Goal: Task Accomplishment & Management: Complete application form

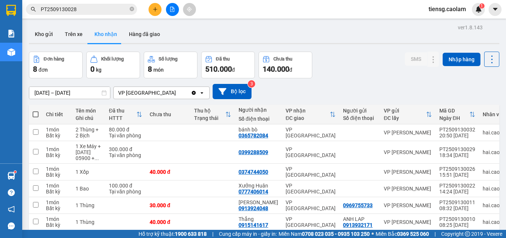
scroll to position [30, 0]
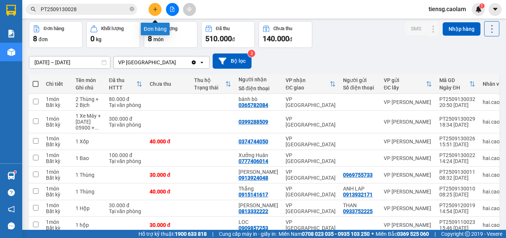
click at [155, 5] on button at bounding box center [155, 9] width 13 height 13
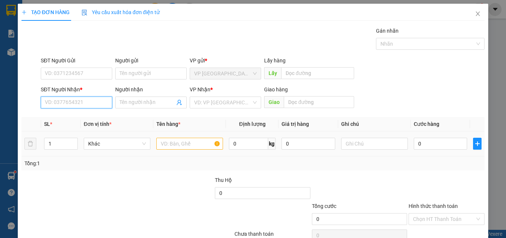
drag, startPoint x: 94, startPoint y: 104, endPoint x: 144, endPoint y: 133, distance: 57.3
click at [94, 105] on input "SĐT Người Nhận *" at bounding box center [77, 102] width 72 height 12
drag, startPoint x: 179, startPoint y: 144, endPoint x: 173, endPoint y: 139, distance: 7.9
click at [178, 144] on input "text" at bounding box center [189, 143] width 67 height 12
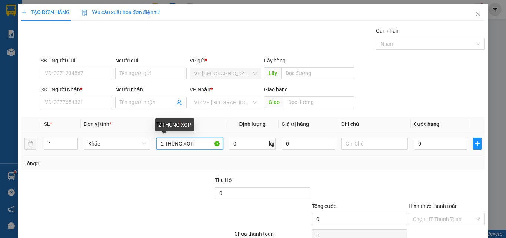
click at [164, 145] on input "2 THUNG XOP" at bounding box center [189, 143] width 67 height 12
click at [161, 146] on input "2 THUNG XOP" at bounding box center [189, 143] width 67 height 12
drag, startPoint x: 162, startPoint y: 146, endPoint x: 96, endPoint y: 153, distance: 66.3
click at [96, 153] on tr "1 Khác 2 THUNG XOP 0 kg 0 0" at bounding box center [252, 143] width 463 height 25
type input "1 THUNG XOP"
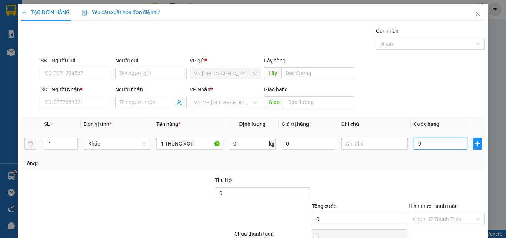
click at [437, 142] on input "0" at bounding box center [440, 143] width 53 height 12
type input "8"
type input "0"
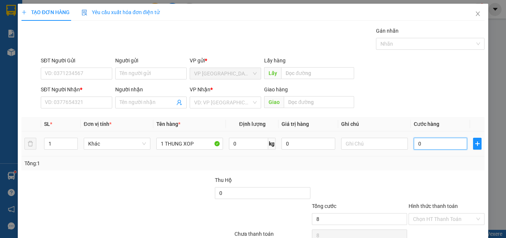
type input "0"
type input "07"
type input "7"
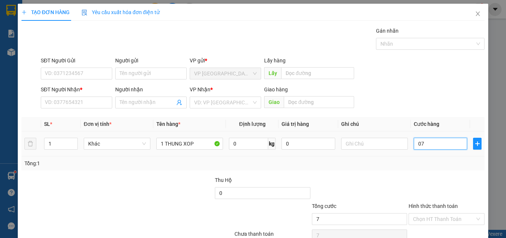
type input "070"
type input "70"
type input "0.700"
type input "700"
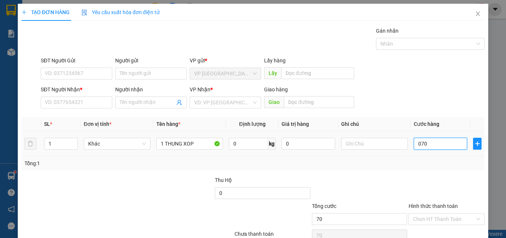
type input "700"
type input "07.000"
type input "7.000"
type input "070.000"
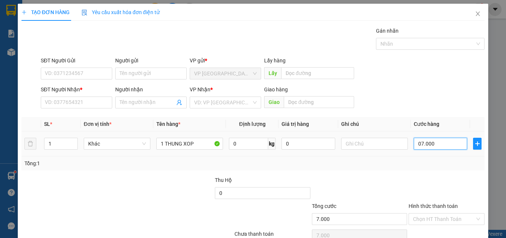
type input "70.000"
drag, startPoint x: 404, startPoint y: 173, endPoint x: 330, endPoint y: 149, distance: 77.8
click at [404, 173] on div "Transit Pickup Surcharge Ids Transit Deliver Surcharge Ids Transit Deliver Surc…" at bounding box center [252, 143] width 463 height 233
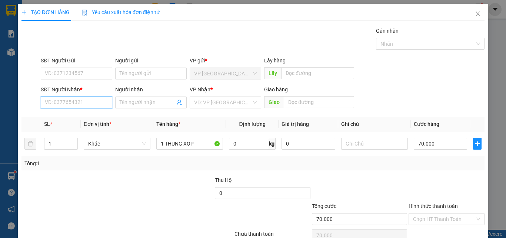
click at [62, 100] on input "SĐT Người Nhận *" at bounding box center [77, 102] width 72 height 12
click at [79, 118] on div "0942499114 - LAI" at bounding box center [76, 117] width 62 height 8
type input "0942499114"
type input "LAI"
type input "KM28"
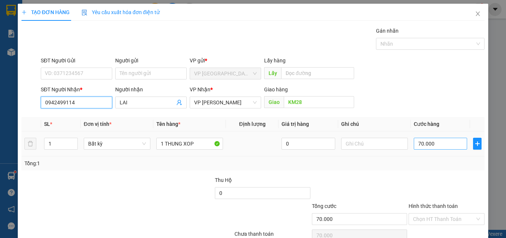
type input "0942499114"
click at [444, 146] on input "70.000" at bounding box center [440, 143] width 53 height 12
type input "0"
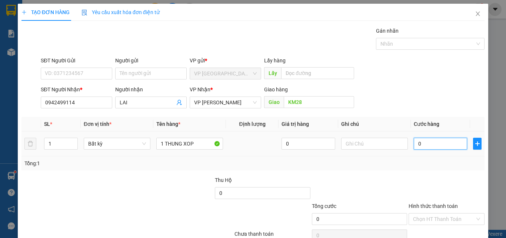
type input "08"
type input "8"
type input "080"
type input "80"
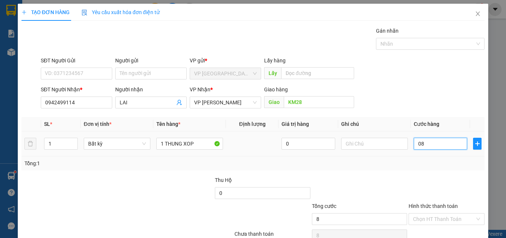
type input "80"
type input "0.800"
type input "800"
type input "08.000"
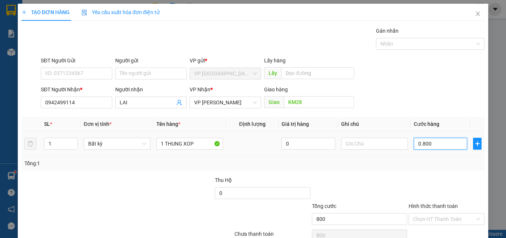
type input "8.000"
type input "080.000"
type input "80.000"
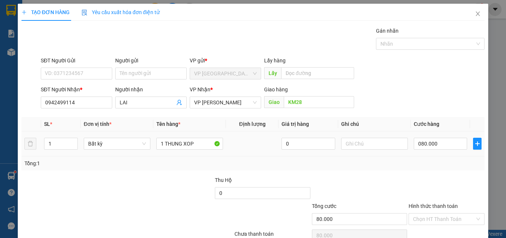
type input "80.000"
click at [419, 174] on div "Transit Pickup Surcharge Ids Transit Deliver Surcharge Ids Transit Deliver Surc…" at bounding box center [252, 143] width 463 height 233
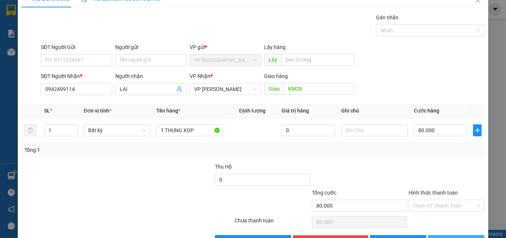
scroll to position [37, 0]
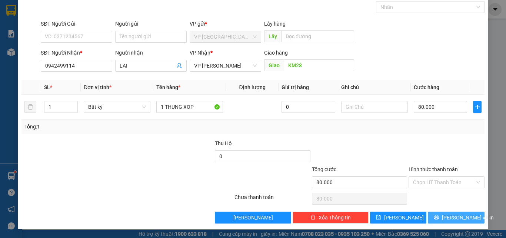
click at [443, 222] on button "[PERSON_NAME] và In" at bounding box center [456, 217] width 57 height 12
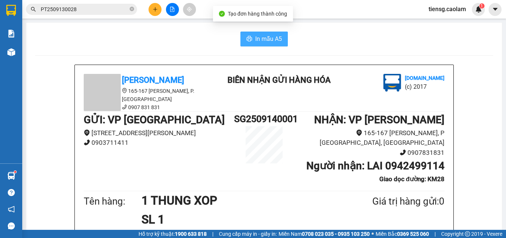
click at [269, 37] on span "In mẫu A5" at bounding box center [268, 38] width 27 height 9
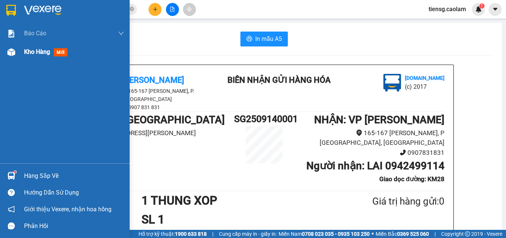
click at [35, 52] on span "Kho hàng" at bounding box center [37, 51] width 26 height 7
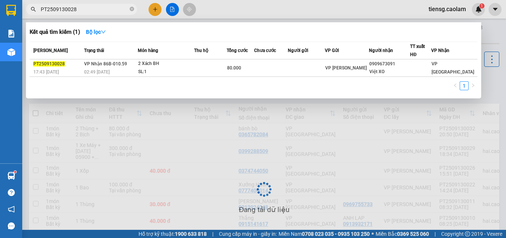
click at [107, 8] on input "PT2509130028" at bounding box center [84, 9] width 87 height 8
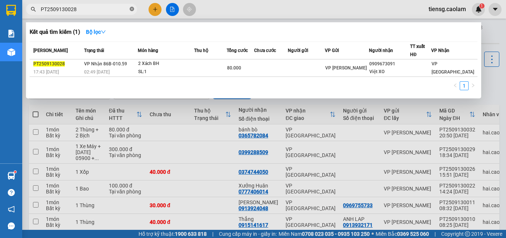
click at [132, 9] on icon "close-circle" at bounding box center [132, 9] width 4 height 4
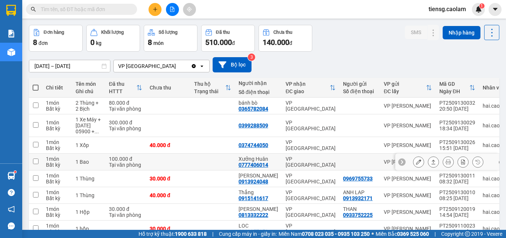
scroll to position [37, 0]
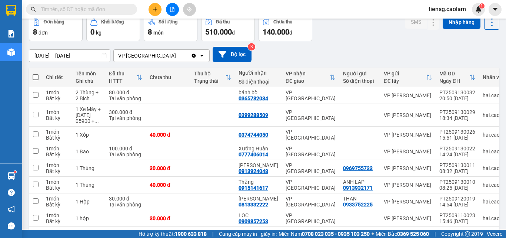
click at [168, 11] on button at bounding box center [172, 9] width 13 height 13
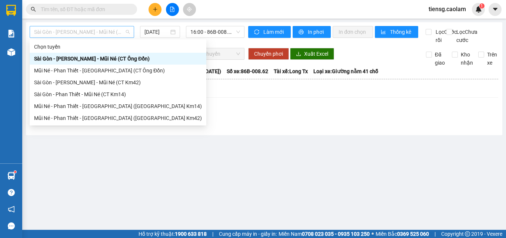
click at [107, 31] on span "Sài Gòn - [PERSON_NAME] - Mũi Né (CT Ông Đồn)" at bounding box center [82, 31] width 96 height 11
drag, startPoint x: 113, startPoint y: 118, endPoint x: 116, endPoint y: 100, distance: 18.8
click at [116, 100] on div "Chọn tuyến [GEOGRAPHIC_DATA] - [GEOGRAPHIC_DATA] - Mũi Né (CT Ông Đồn) Mũi Né -…" at bounding box center [118, 82] width 177 height 83
click at [115, 102] on div "Mũi Né - Phan Thiết - [GEOGRAPHIC_DATA] ([GEOGRAPHIC_DATA] Km14)" at bounding box center [118, 106] width 168 height 8
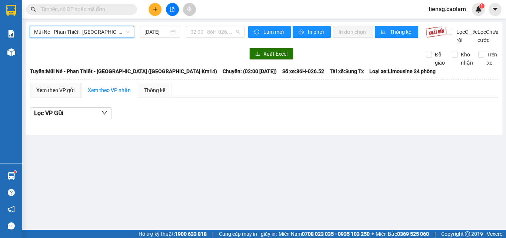
drag, startPoint x: 204, startPoint y: 33, endPoint x: 205, endPoint y: 49, distance: 15.9
click at [205, 33] on span "02:00 - 86H-026.52" at bounding box center [215, 31] width 50 height 11
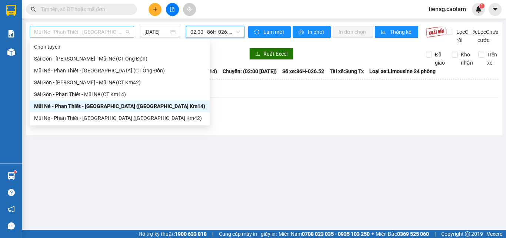
click at [109, 34] on span "Mũi Né - Phan Thiết - [GEOGRAPHIC_DATA] ([GEOGRAPHIC_DATA] Km14)" at bounding box center [82, 31] width 96 height 11
click at [102, 105] on div "Mũi Né - Phan Thiết - [GEOGRAPHIC_DATA] ([GEOGRAPHIC_DATA] Km14)" at bounding box center [119, 106] width 171 height 8
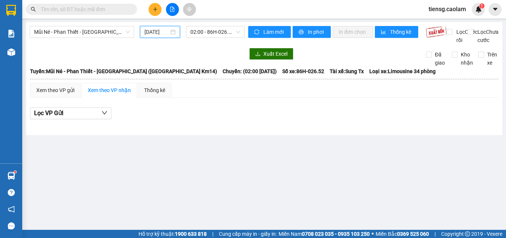
click at [157, 31] on input "[DATE]" at bounding box center [157, 32] width 24 height 8
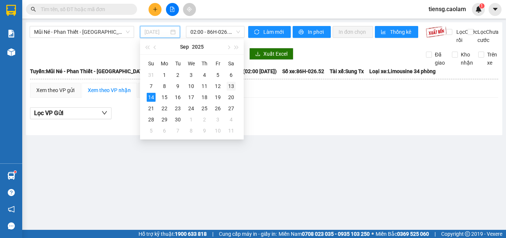
click at [230, 86] on div "13" at bounding box center [231, 86] width 9 height 9
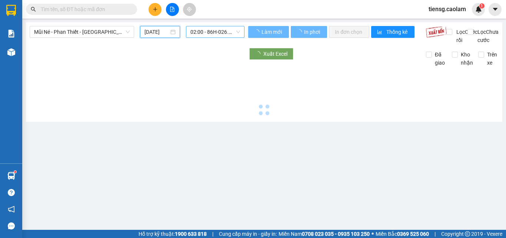
type input "[DATE]"
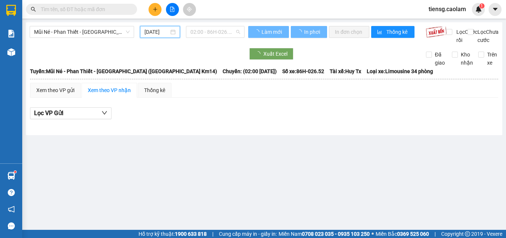
drag, startPoint x: 208, startPoint y: 35, endPoint x: 222, endPoint y: 58, distance: 27.5
click at [208, 35] on span "02:00 - 86H-026.52" at bounding box center [215, 31] width 50 height 11
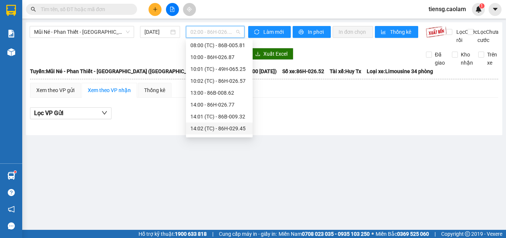
scroll to position [95, 0]
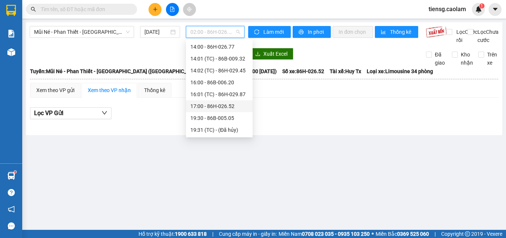
click at [213, 106] on div "17:00 - 86H-026.52" at bounding box center [219, 106] width 58 height 8
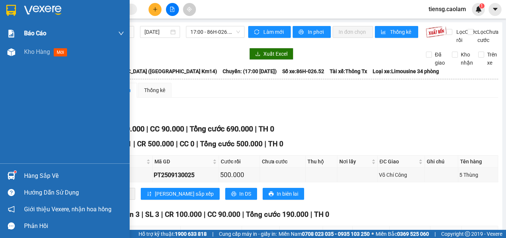
drag, startPoint x: 52, startPoint y: 48, endPoint x: 104, endPoint y: 36, distance: 53.7
click at [56, 47] on div "Kho hàng mới" at bounding box center [47, 51] width 46 height 9
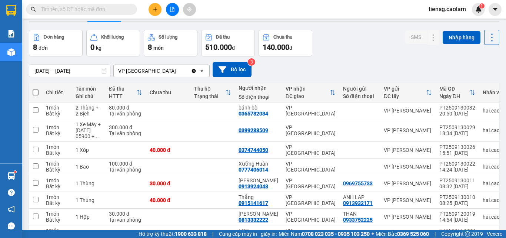
scroll to position [67, 0]
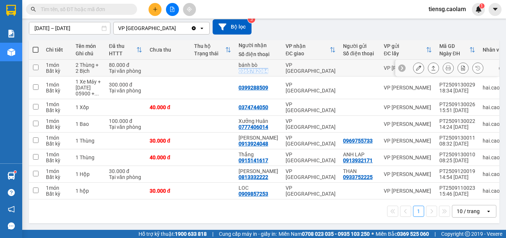
drag, startPoint x: 239, startPoint y: 69, endPoint x: 274, endPoint y: 68, distance: 34.9
click at [274, 68] on td "bánh bò 0365782084" at bounding box center [258, 68] width 47 height 17
checkbox input "true"
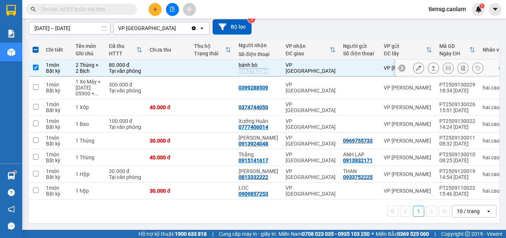
copy div "0365782084"
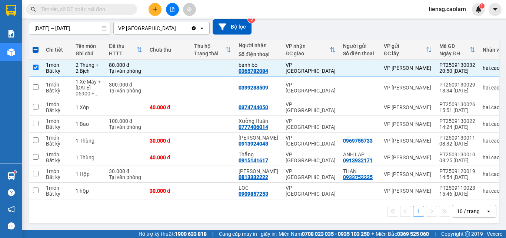
paste input "0365782084"
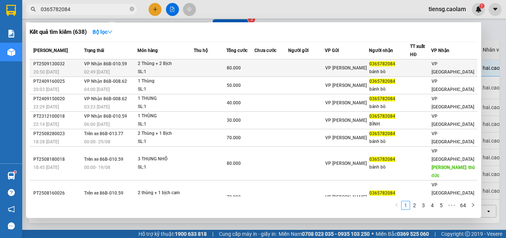
type input "0365782084"
click at [212, 67] on td at bounding box center [210, 67] width 33 height 17
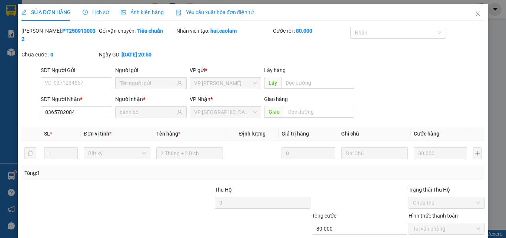
type input "0365782084"
type input "bánh bò"
type input "80.000"
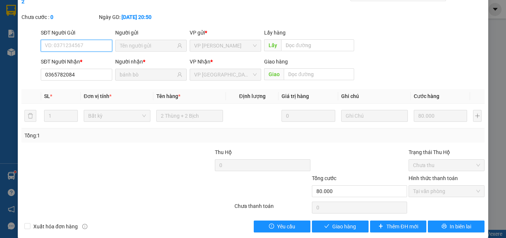
scroll to position [38, 0]
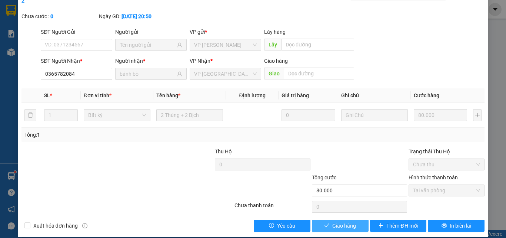
drag, startPoint x: 338, startPoint y: 218, endPoint x: 344, endPoint y: 199, distance: 20.0
click at [338, 221] on span "Giao hàng" at bounding box center [344, 225] width 24 height 8
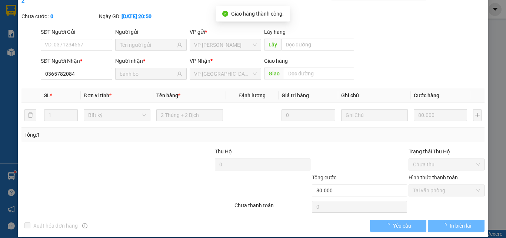
scroll to position [0, 0]
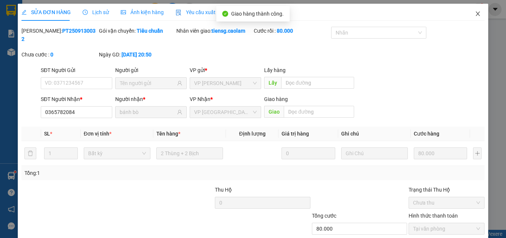
click at [476, 8] on span "Close" at bounding box center [478, 14] width 21 height 21
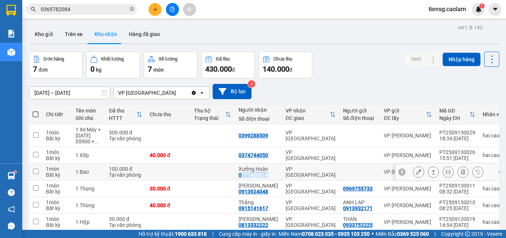
drag, startPoint x: 240, startPoint y: 175, endPoint x: 270, endPoint y: 175, distance: 30.0
click at [270, 175] on div "Xưởng Huân 0777406014" at bounding box center [259, 172] width 40 height 12
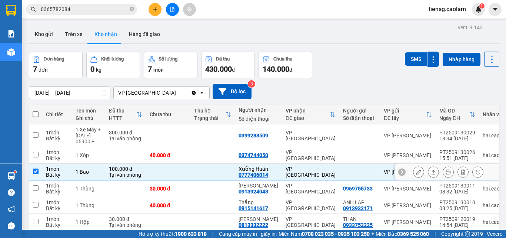
click at [224, 175] on td at bounding box center [212, 171] width 44 height 17
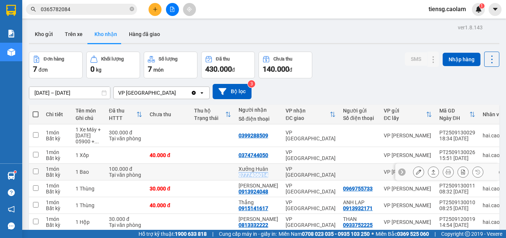
drag, startPoint x: 237, startPoint y: 176, endPoint x: 267, endPoint y: 175, distance: 30.0
click at [267, 175] on td "Xưởng Huân 0777406014" at bounding box center [258, 171] width 47 height 17
checkbox input "true"
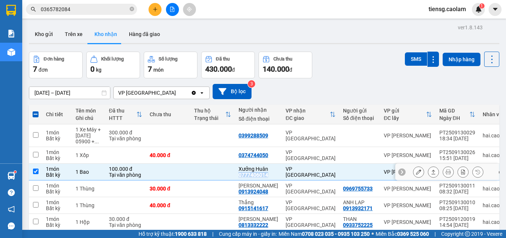
copy div "0777406014"
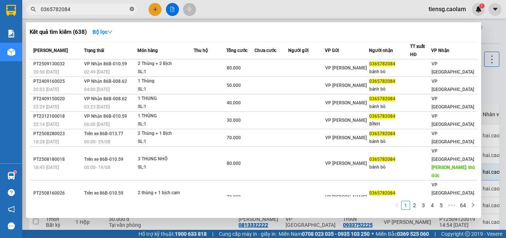
click at [131, 10] on icon "close-circle" at bounding box center [132, 9] width 4 height 4
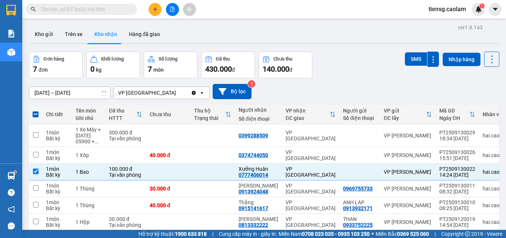
paste input "0777406014"
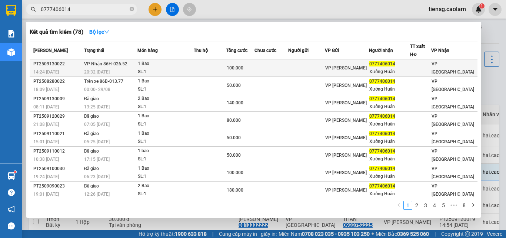
type input "0777406014"
click at [226, 67] on td at bounding box center [210, 67] width 33 height 17
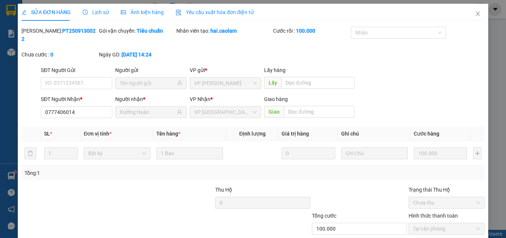
type input "0777406014"
type input "Xưởng Huân"
type input "100.000"
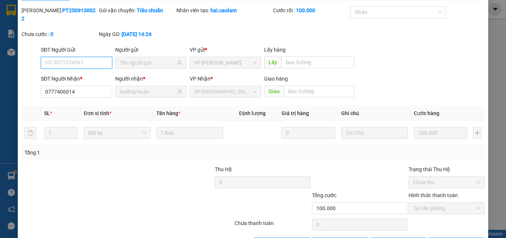
scroll to position [38, 0]
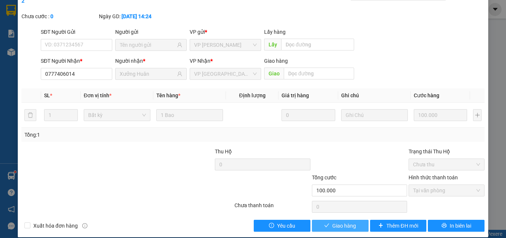
click at [336, 219] on button "Giao hàng" at bounding box center [340, 225] width 57 height 12
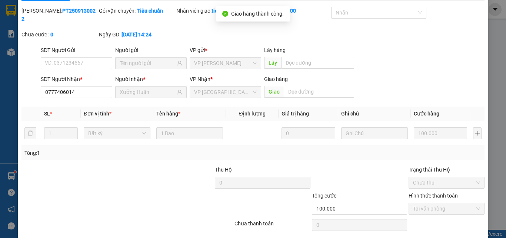
scroll to position [0, 0]
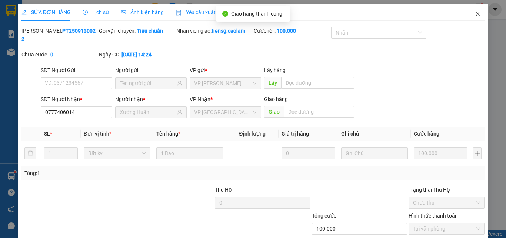
click at [475, 16] on icon "close" at bounding box center [478, 14] width 6 height 6
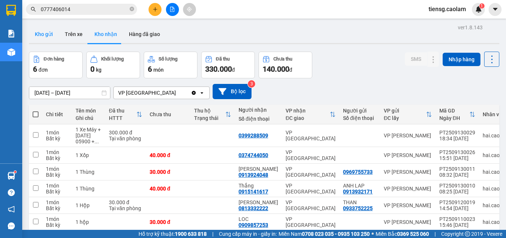
click at [46, 31] on button "Kho gửi" at bounding box center [44, 34] width 30 height 18
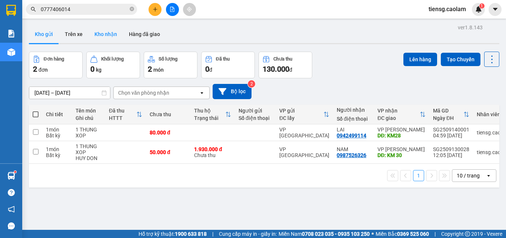
click at [115, 34] on button "Kho nhận" at bounding box center [106, 34] width 34 height 18
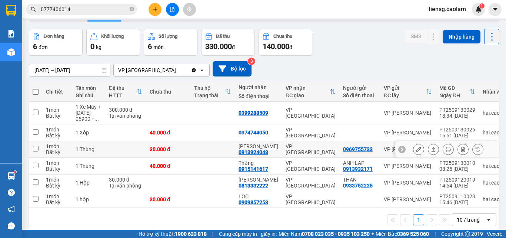
scroll to position [34, 0]
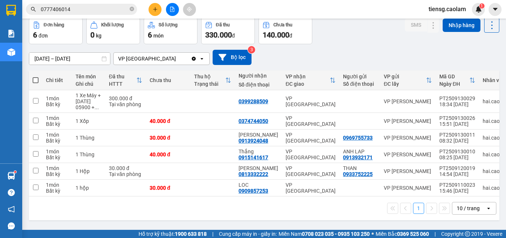
click at [152, 11] on button at bounding box center [155, 9] width 13 height 13
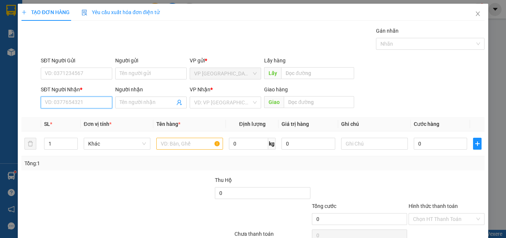
click at [61, 101] on input "SĐT Người Nhận *" at bounding box center [77, 102] width 72 height 12
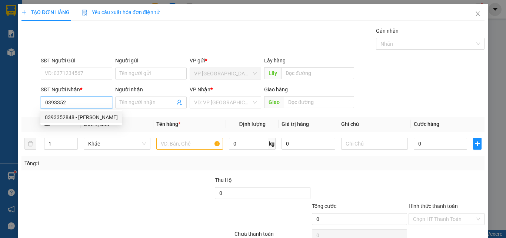
click at [77, 113] on div "0393352848 - [PERSON_NAME]" at bounding box center [81, 117] width 82 height 12
type input "0393352848"
type input "ANH THỊNH"
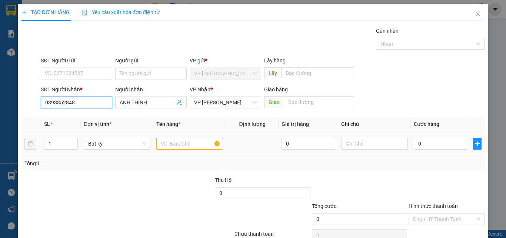
type input "0393352848"
drag, startPoint x: 178, startPoint y: 146, endPoint x: 173, endPoint y: 138, distance: 9.7
click at [178, 146] on input "text" at bounding box center [189, 143] width 67 height 12
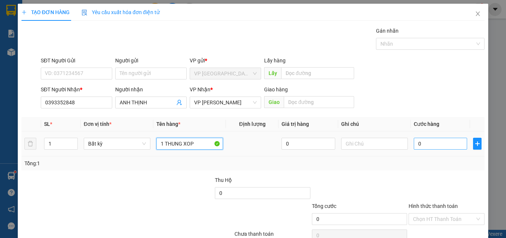
type input "1 THUNG XOP"
click at [437, 145] on input "0" at bounding box center [440, 143] width 53 height 12
type input "4"
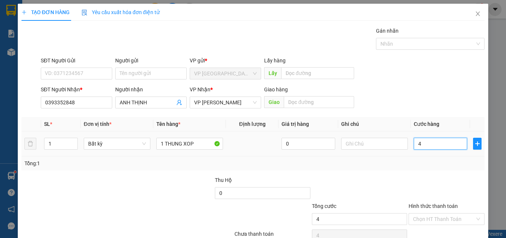
type input "40"
type input "400"
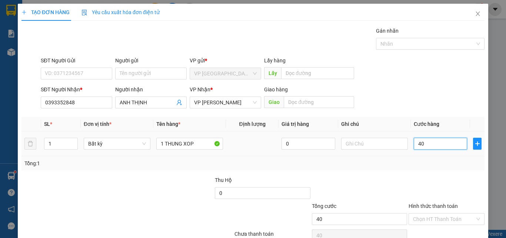
type input "400"
type input "4.000"
type input "40.000"
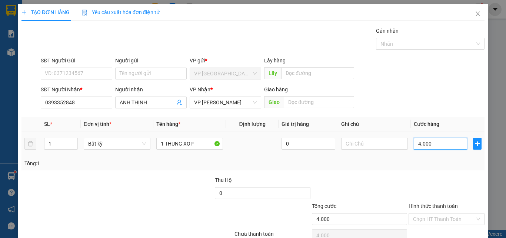
type input "40.000"
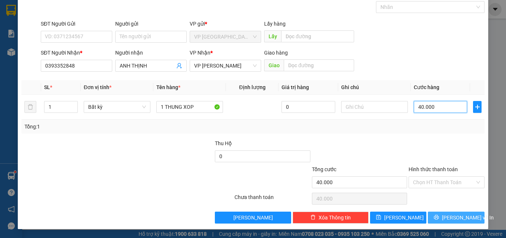
type input "40.000"
click at [446, 216] on span "[PERSON_NAME] và In" at bounding box center [468, 217] width 52 height 8
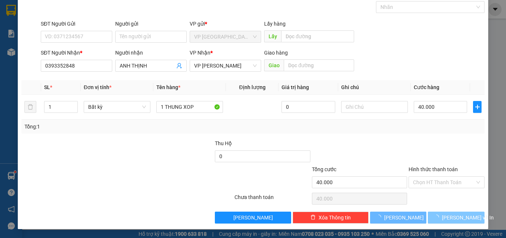
scroll to position [18, 0]
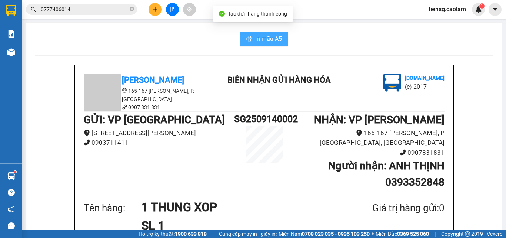
click at [262, 39] on span "In mẫu A5" at bounding box center [268, 38] width 27 height 9
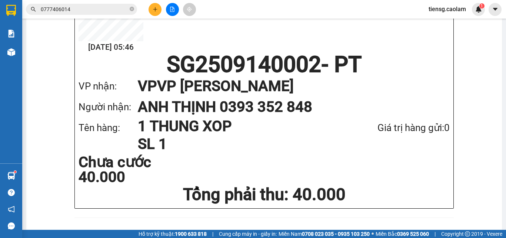
scroll to position [308, 0]
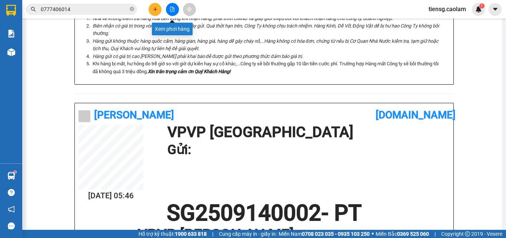
click at [174, 9] on button at bounding box center [172, 9] width 13 height 13
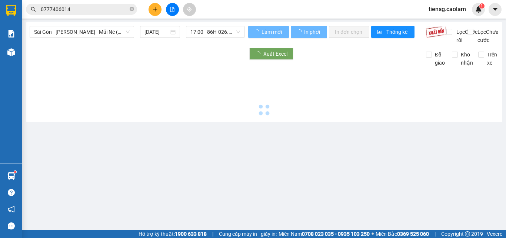
type input "[DATE]"
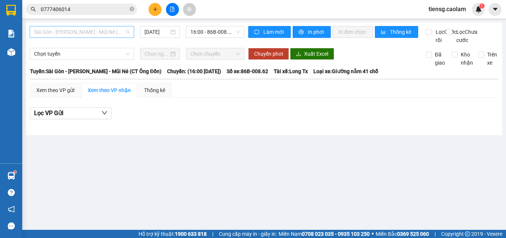
click at [80, 34] on span "Sài Gòn - [PERSON_NAME] - Mũi Né (CT Ông Đồn)" at bounding box center [82, 31] width 96 height 11
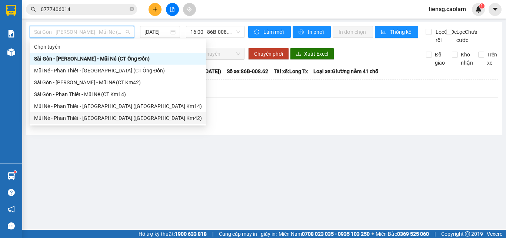
click at [100, 114] on div "Mũi Né - Phan Thiết - [GEOGRAPHIC_DATA] ([GEOGRAPHIC_DATA] Km42)" at bounding box center [118, 118] width 168 height 8
type input "[DATE]"
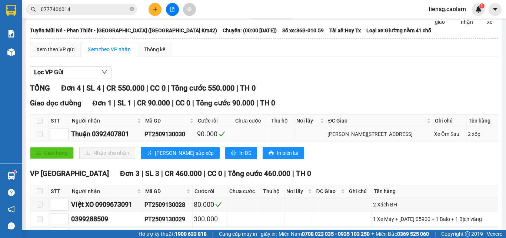
scroll to position [98, 0]
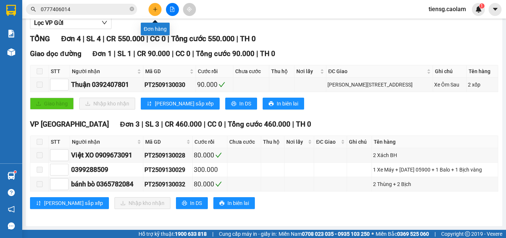
click at [153, 10] on icon "plus" at bounding box center [155, 9] width 5 height 5
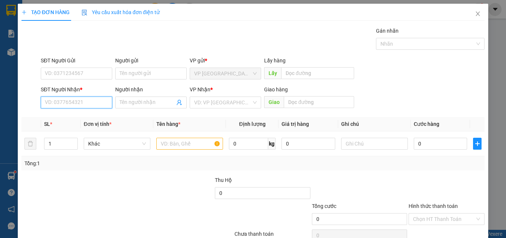
click at [86, 104] on input "SĐT Người Nhận *" at bounding box center [77, 102] width 72 height 12
type input "0333727051"
click at [77, 116] on div "0333727051 - TRANG" at bounding box center [76, 117] width 62 height 8
type input "TRANG"
type input "KM 30"
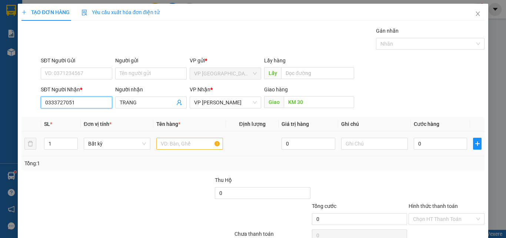
type input "0333727051"
click at [179, 140] on input "text" at bounding box center [189, 143] width 67 height 12
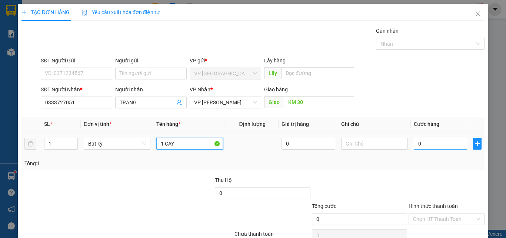
type input "1 CAY"
click at [440, 145] on input "0" at bounding box center [440, 143] width 53 height 12
type input "5"
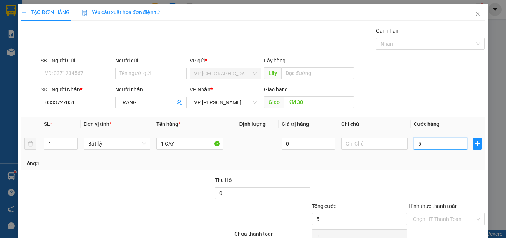
type input "50"
type input "500"
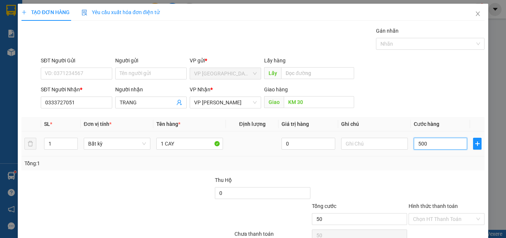
type input "500"
type input "5.000"
type input "50.000"
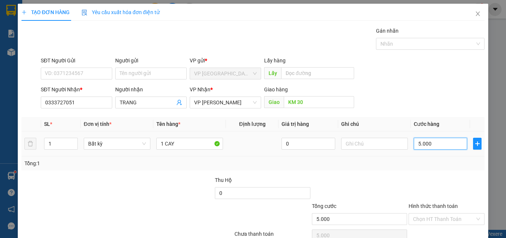
type input "50.000"
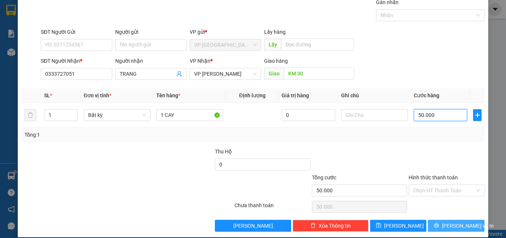
scroll to position [37, 0]
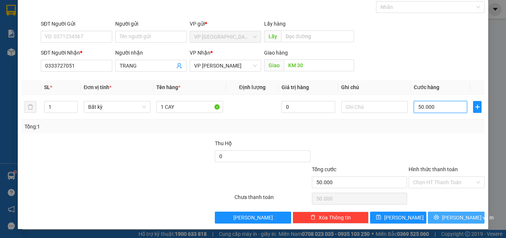
type input "50.000"
click at [443, 216] on button "[PERSON_NAME] và In" at bounding box center [456, 217] width 57 height 12
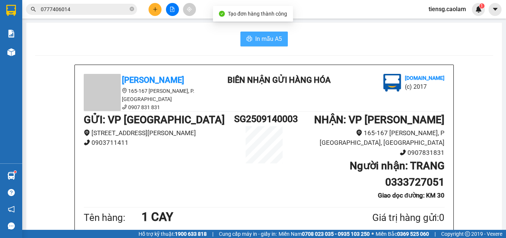
click at [270, 37] on span "In mẫu A5" at bounding box center [268, 38] width 27 height 9
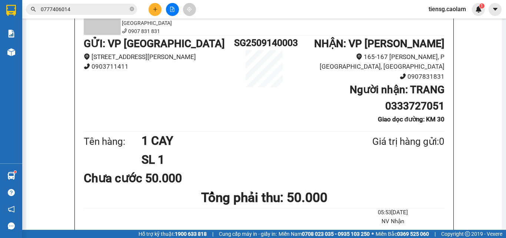
scroll to position [74, 0]
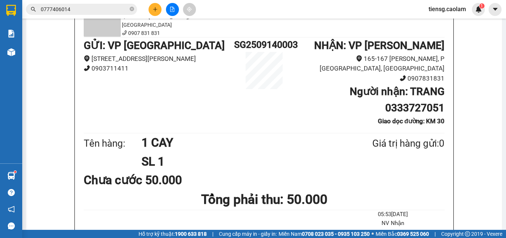
click at [179, 7] on button at bounding box center [172, 9] width 13 height 13
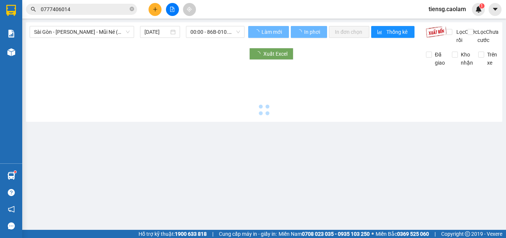
drag, startPoint x: 179, startPoint y: 7, endPoint x: 173, endPoint y: 14, distance: 9.2
click at [173, 14] on button at bounding box center [172, 9] width 13 height 13
drag, startPoint x: 102, startPoint y: 33, endPoint x: 108, endPoint y: 44, distance: 13.6
click at [102, 33] on span "Sài Gòn - [PERSON_NAME] - Mũi Né (CT Ông Đồn)" at bounding box center [82, 31] width 96 height 11
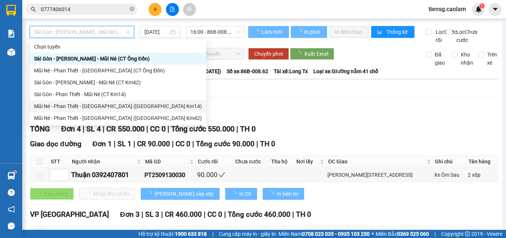
drag, startPoint x: 122, startPoint y: 104, endPoint x: 120, endPoint y: 108, distance: 4.1
click at [120, 108] on div "Mũi Né - Phan Thiết - [GEOGRAPHIC_DATA] ([GEOGRAPHIC_DATA] Km14)" at bounding box center [118, 106] width 168 height 8
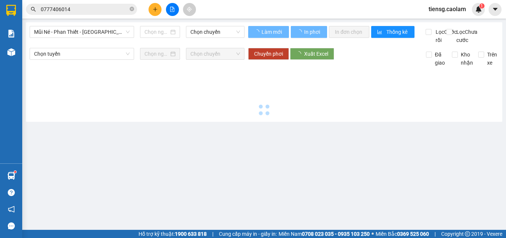
click at [120, 108] on div at bounding box center [264, 92] width 469 height 51
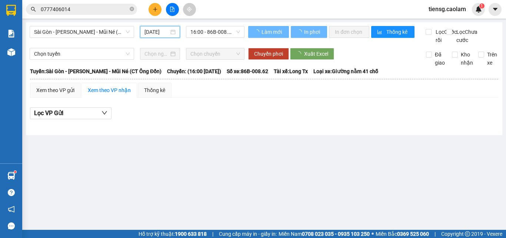
click at [157, 34] on input "[DATE]" at bounding box center [157, 32] width 24 height 8
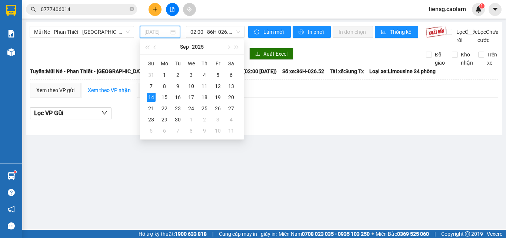
drag, startPoint x: 231, startPoint y: 86, endPoint x: 210, endPoint y: 52, distance: 40.1
click at [231, 86] on div "13" at bounding box center [231, 86] width 9 height 9
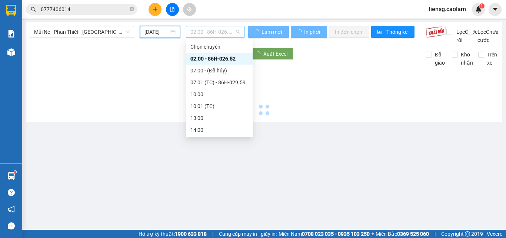
click at [211, 31] on span "02:00 - 86H-026.52" at bounding box center [215, 31] width 50 height 11
type input "[DATE]"
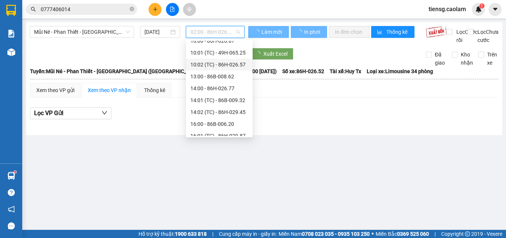
scroll to position [95, 0]
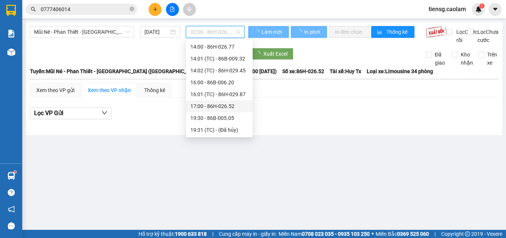
click at [209, 109] on div "17:00 - 86H-026.52" at bounding box center [219, 106] width 58 height 8
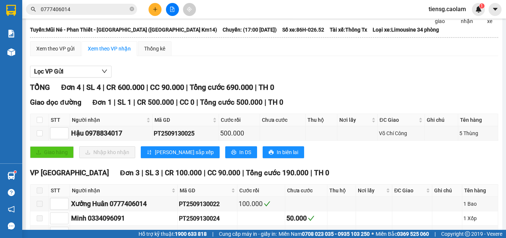
scroll to position [98, 0]
